Goal: Navigation & Orientation: Find specific page/section

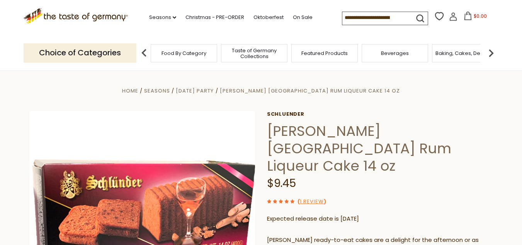
click at [262, 51] on span "Taste of Germany Collections" at bounding box center [254, 54] width 62 height 12
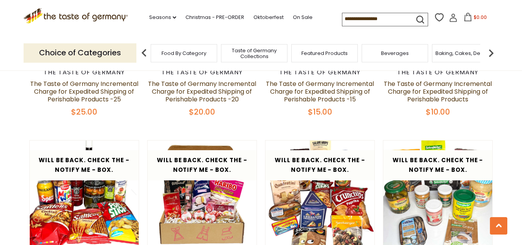
scroll to position [851, 0]
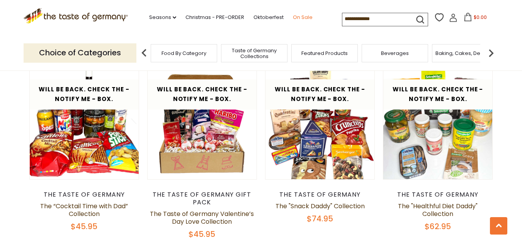
click at [305, 17] on link "On Sale" at bounding box center [303, 17] width 20 height 9
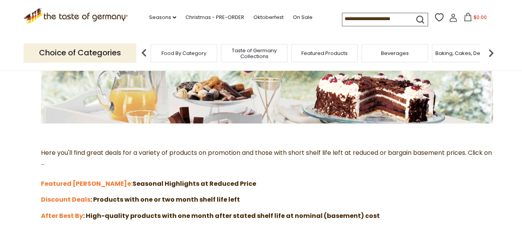
scroll to position [155, 0]
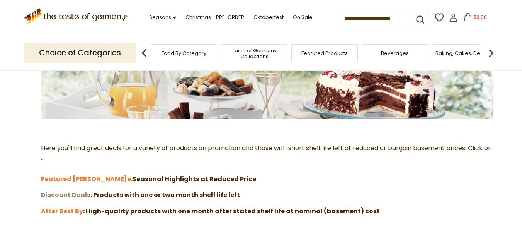
click at [82, 195] on strong "Discount Deals" at bounding box center [65, 194] width 49 height 9
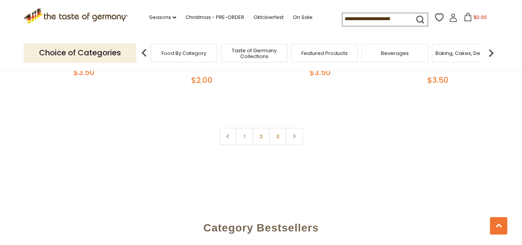
scroll to position [1817, 0]
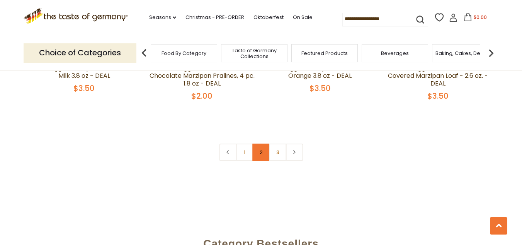
click at [258, 148] on link "2" at bounding box center [260, 151] width 17 height 17
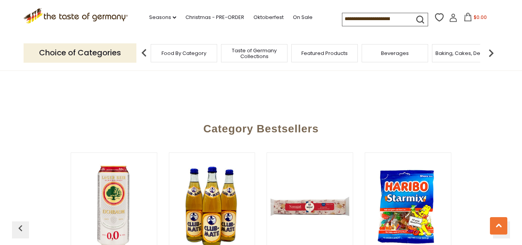
scroll to position [1860, 0]
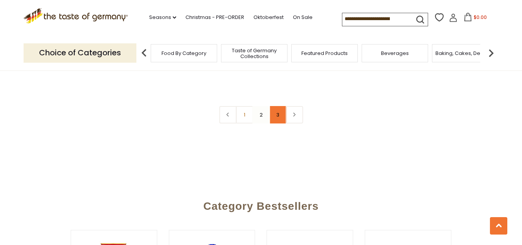
click at [283, 106] on link "3" at bounding box center [277, 114] width 17 height 17
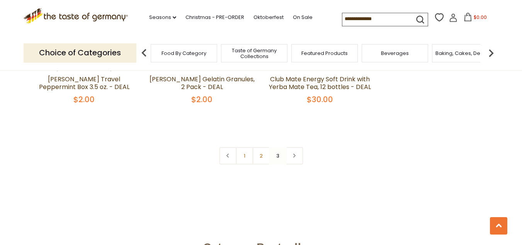
scroll to position [1242, 0]
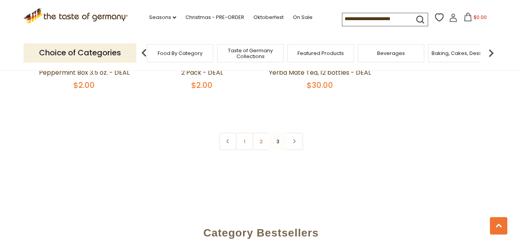
click at [245, 55] on span "Taste of Germany Collections" at bounding box center [251, 54] width 62 height 12
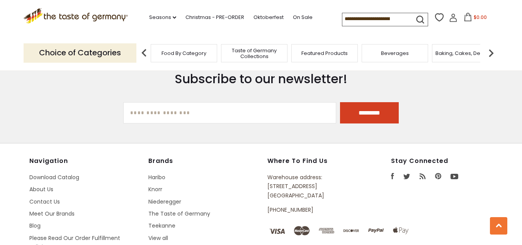
scroll to position [2088, 0]
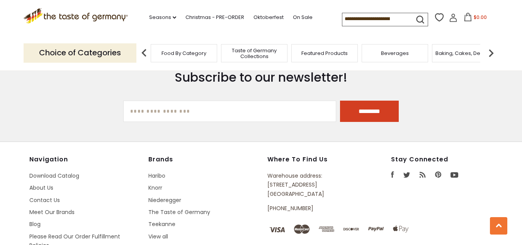
click at [491, 54] on img at bounding box center [491, 52] width 15 height 15
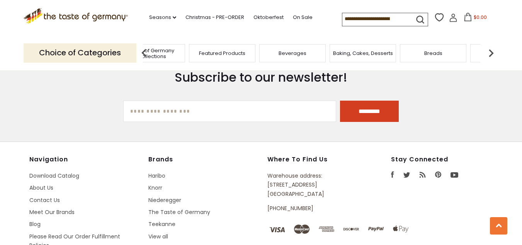
click at [489, 52] on img at bounding box center [491, 52] width 15 height 15
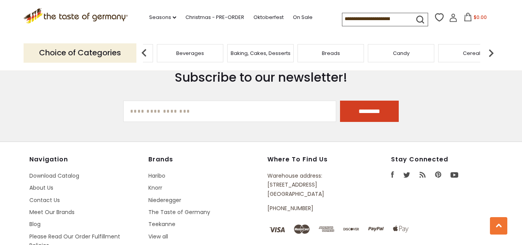
click at [282, 56] on span "Baking, Cakes, Desserts" at bounding box center [261, 53] width 60 height 6
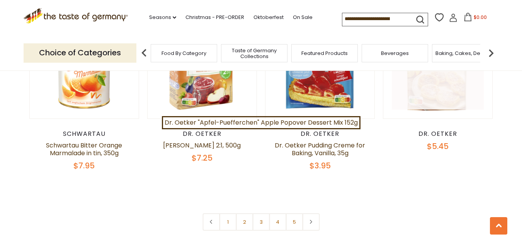
scroll to position [1895, 0]
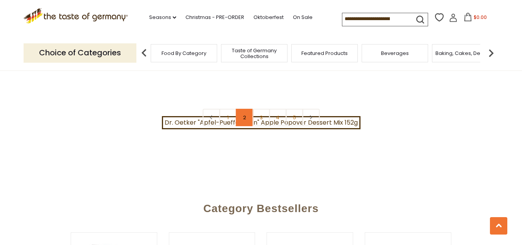
click at [241, 111] on link "2" at bounding box center [244, 117] width 17 height 17
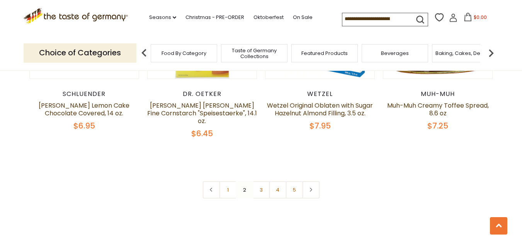
scroll to position [1914, 0]
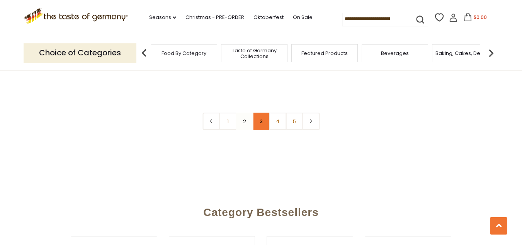
click at [258, 113] on link "3" at bounding box center [260, 121] width 17 height 17
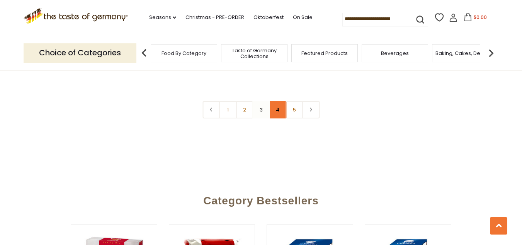
click at [276, 106] on link "4" at bounding box center [277, 109] width 17 height 17
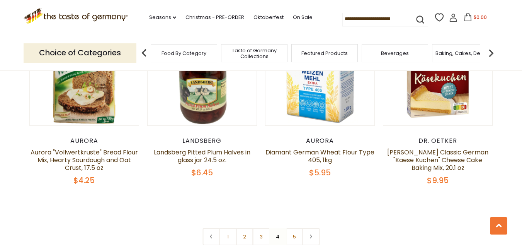
scroll to position [1798, 0]
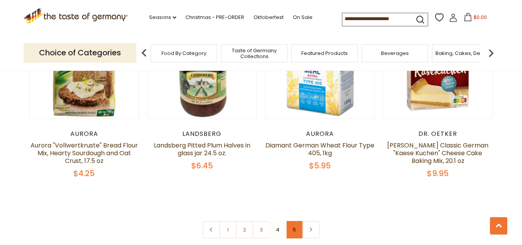
click at [292, 221] on link "5" at bounding box center [294, 229] width 17 height 17
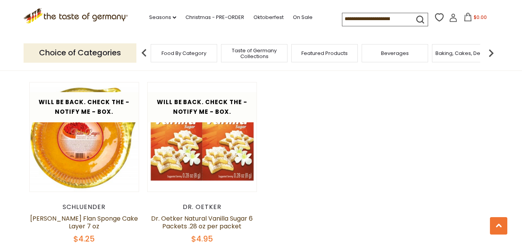
scroll to position [1295, 0]
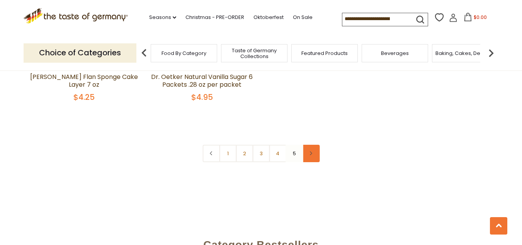
click at [309, 145] on link at bounding box center [310, 153] width 17 height 17
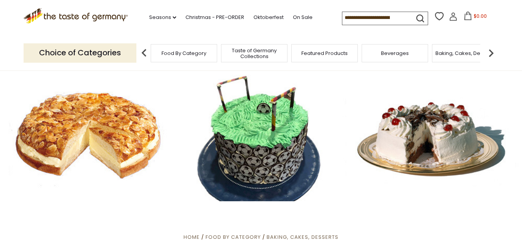
click at [115, 136] on div at bounding box center [261, 135] width 522 height 131
click at [451, 132] on div at bounding box center [261, 135] width 522 height 131
